Goal: Complete application form: Complete application form

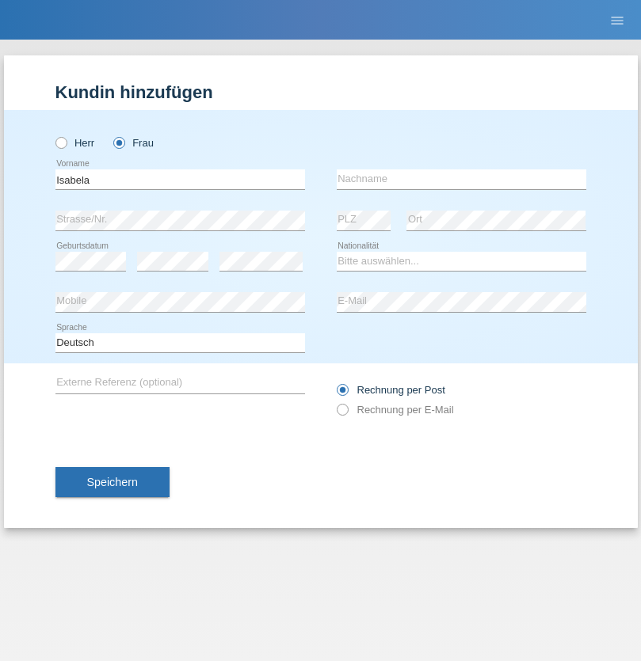
type input "Isabela"
click at [461, 179] on input "text" at bounding box center [462, 180] width 250 height 20
type input "Moreira"
select select "CH"
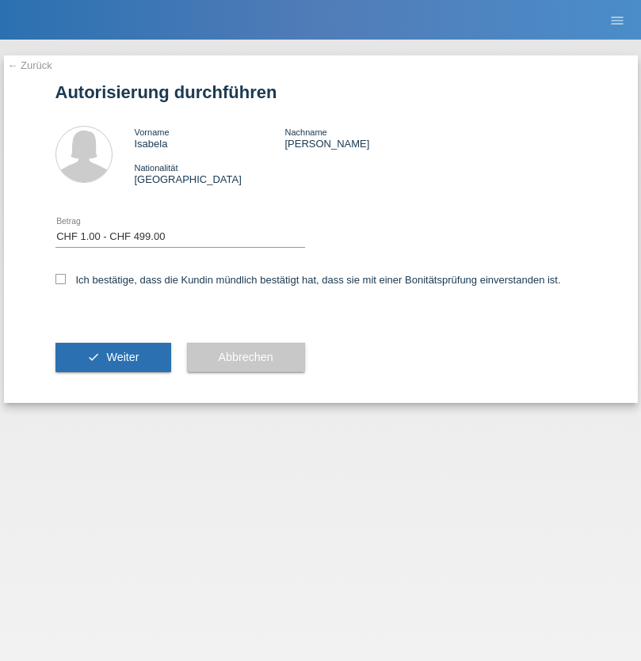
select select "1"
checkbox input "true"
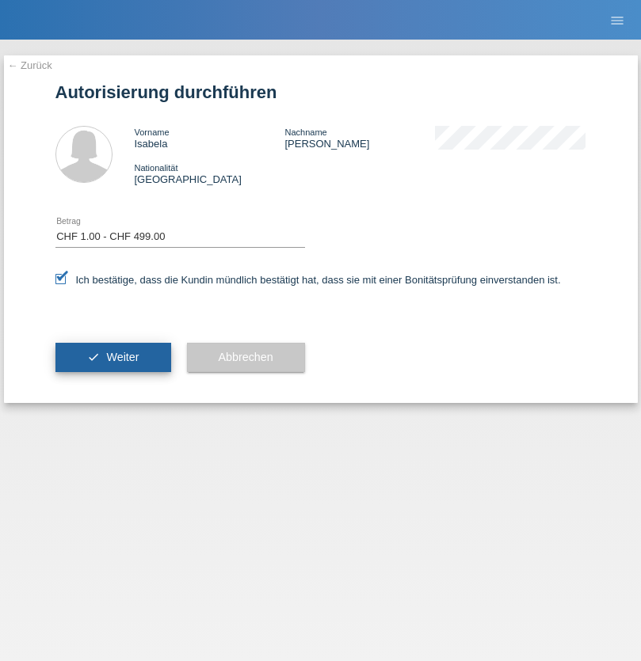
click at [112, 357] on span "Weiter" at bounding box center [122, 357] width 32 height 13
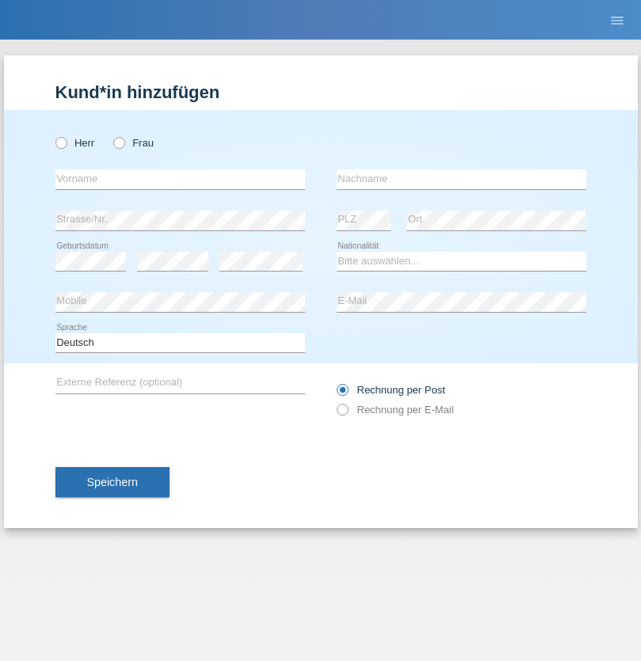
radio input "true"
click at [180, 179] on input "text" at bounding box center [180, 180] width 250 height 20
type input "Ionel"
click at [461, 179] on input "text" at bounding box center [462, 180] width 250 height 20
type input "Marin"
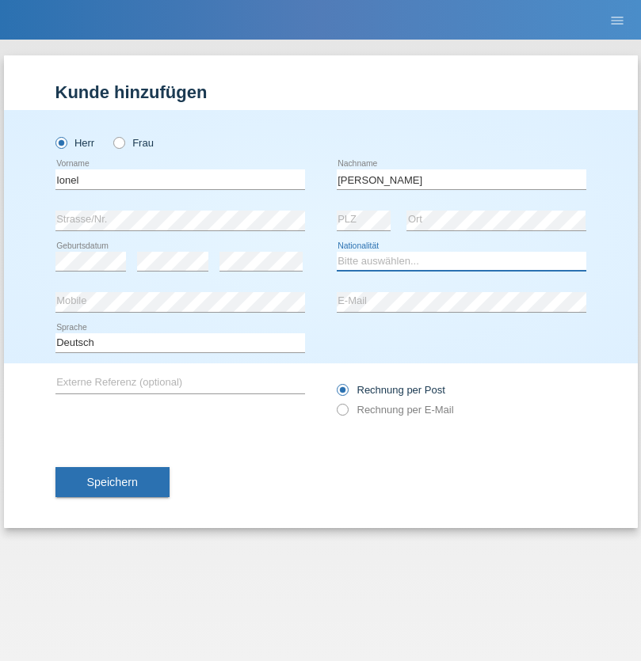
select select "OM"
select select "C"
select select "01"
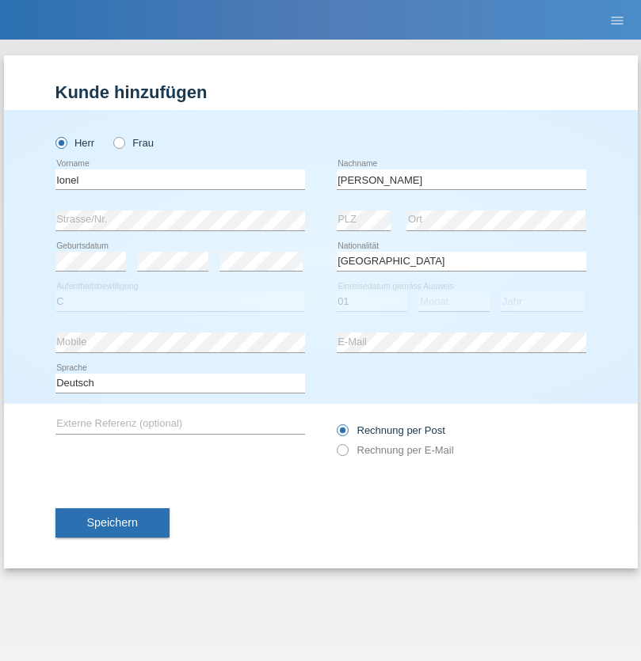
select select "03"
select select "2021"
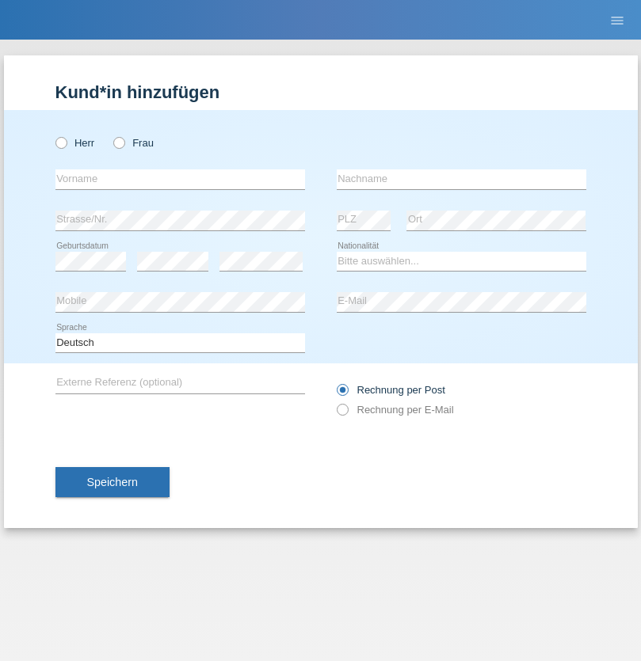
radio input "true"
click at [180, 179] on input "text" at bounding box center [180, 180] width 250 height 20
type input "[PERSON_NAME]"
click at [461, 179] on input "text" at bounding box center [462, 180] width 250 height 20
type input "Diovisalvi"
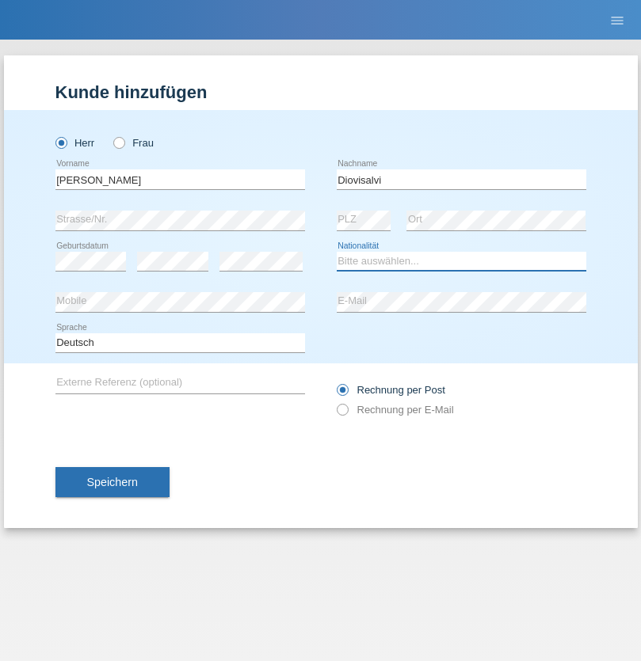
select select "CH"
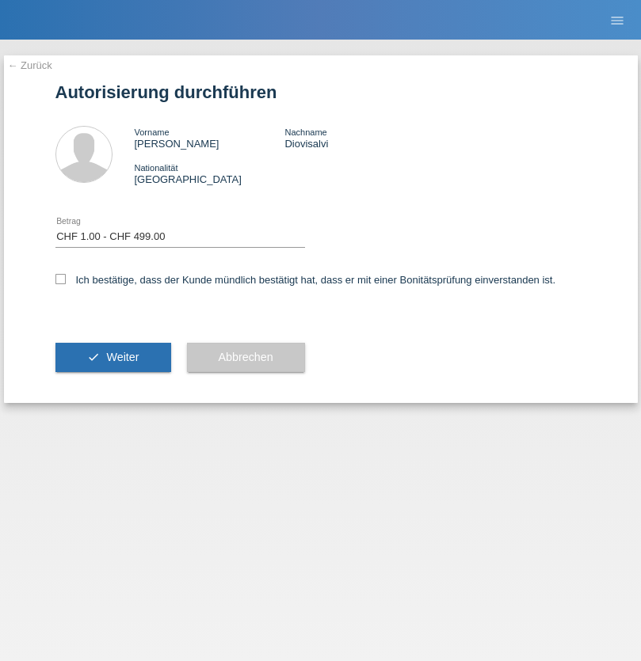
select select "1"
checkbox input "true"
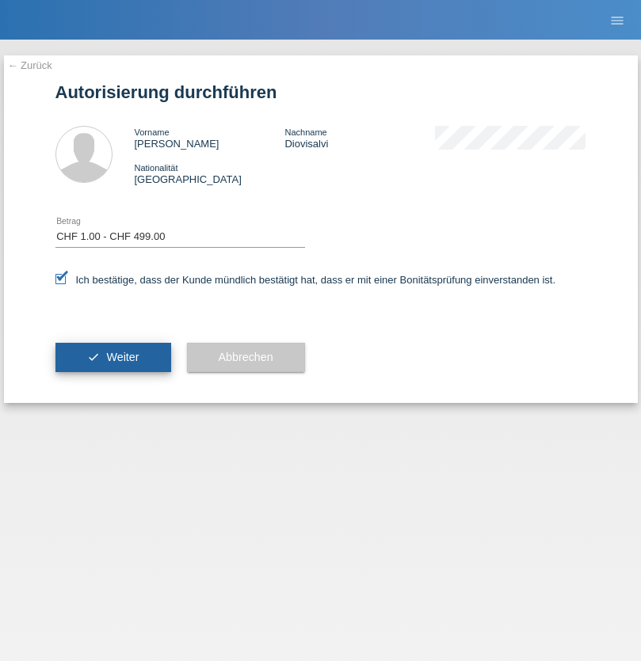
click at [112, 357] on span "Weiter" at bounding box center [122, 357] width 32 height 13
